Goal: Transaction & Acquisition: Purchase product/service

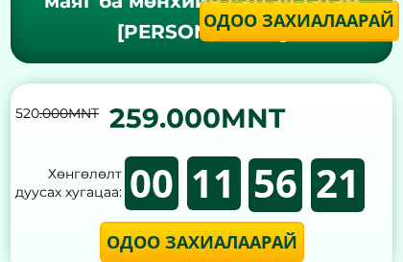
scroll to position [783, 0]
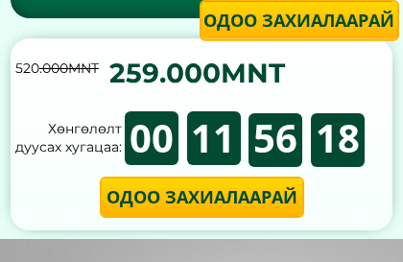
click at [207, 193] on p "Одоо захиалаарай" at bounding box center [202, 197] width 201 height 37
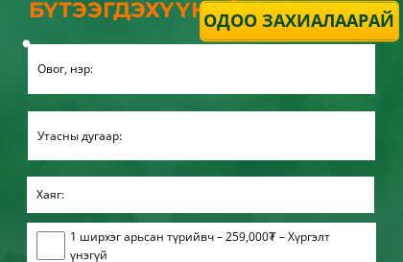
scroll to position [6561, 0]
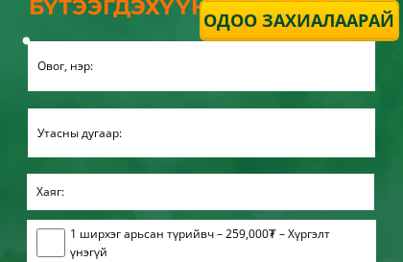
click at [127, 65] on input "text" at bounding box center [202, 66] width 338 height 50
click at [101, 64] on input "text" at bounding box center [202, 66] width 338 height 50
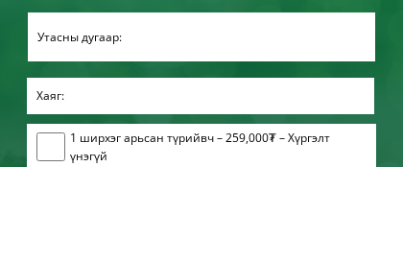
type input "Erhembaatar"
click at [159, 109] on input "tel" at bounding box center [202, 133] width 338 height 49
type input "881115997"
click at [89, 174] on input "text" at bounding box center [201, 192] width 338 height 36
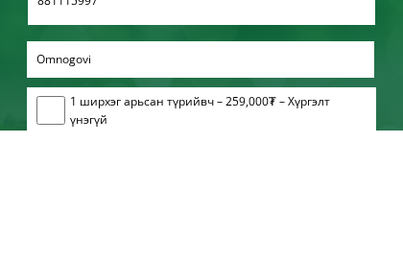
click button "submit" at bounding box center [0, 0] width 0 height 0
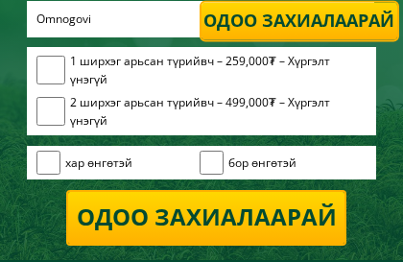
click at [370, 165] on div "хар өнгөтэй бор өнгөтэй" at bounding box center [202, 165] width 350 height 38
click at [99, 24] on input "Omnogovi" at bounding box center [201, 19] width 338 height 36
type input "O"
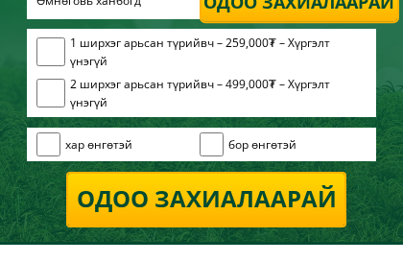
type input "Өмнөговь ханбогд"
click at [56, 56] on input "checkbox" at bounding box center [50, 70] width 29 height 29
checkbox input "true"
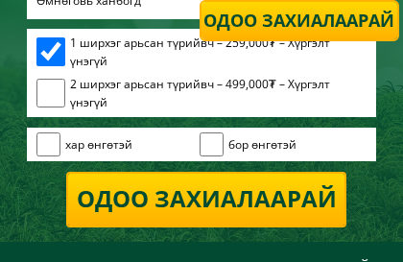
click at [269, 139] on span "бор өнгөтэй" at bounding box center [263, 144] width 68 height 18
checkbox input "true"
click at [250, 198] on p "Одоо захиалаарай" at bounding box center [206, 200] width 277 height 52
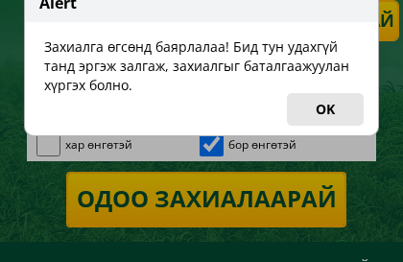
click at [334, 108] on button "OK" at bounding box center [325, 109] width 77 height 33
